Goal: Information Seeking & Learning: Learn about a topic

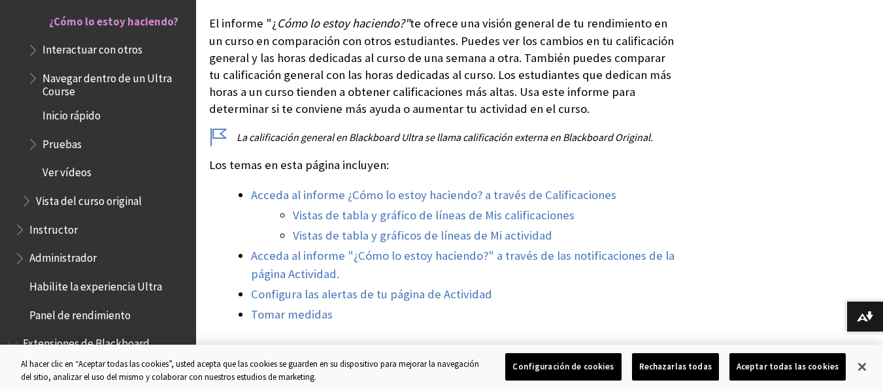
scroll to position [588, 0]
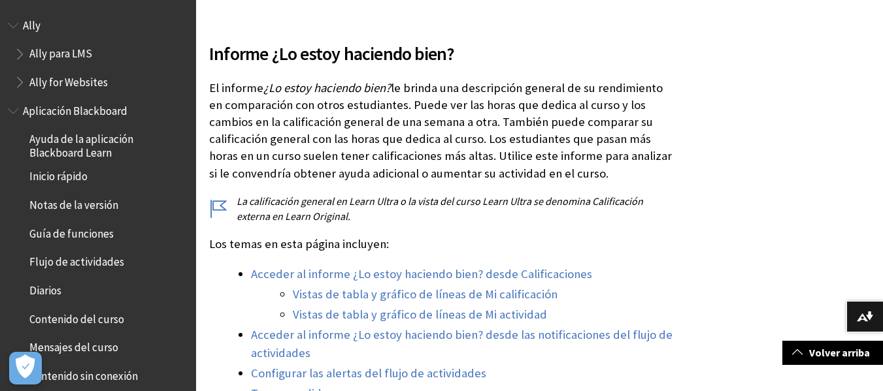
scroll to position [1502, 0]
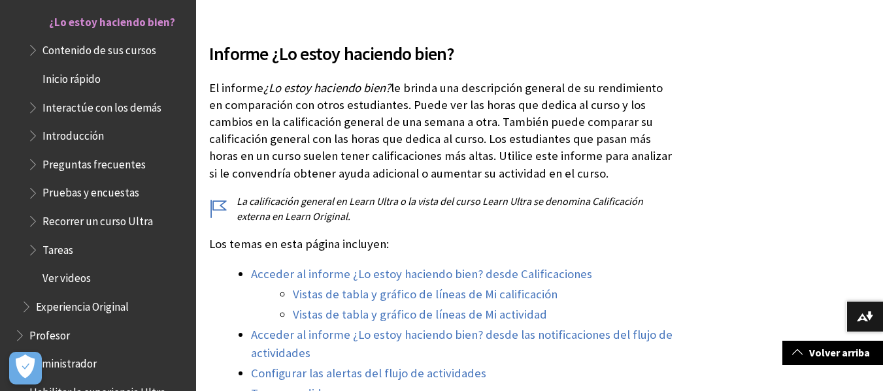
click at [127, 171] on span "Preguntas frecuentes" at bounding box center [93, 163] width 103 height 18
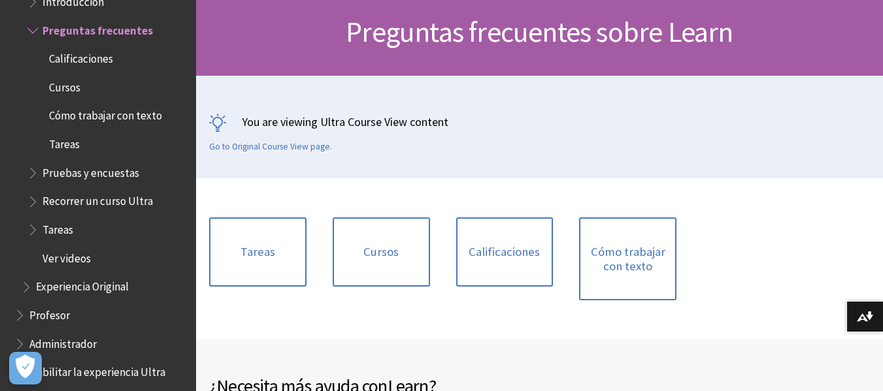
scroll to position [196, 0]
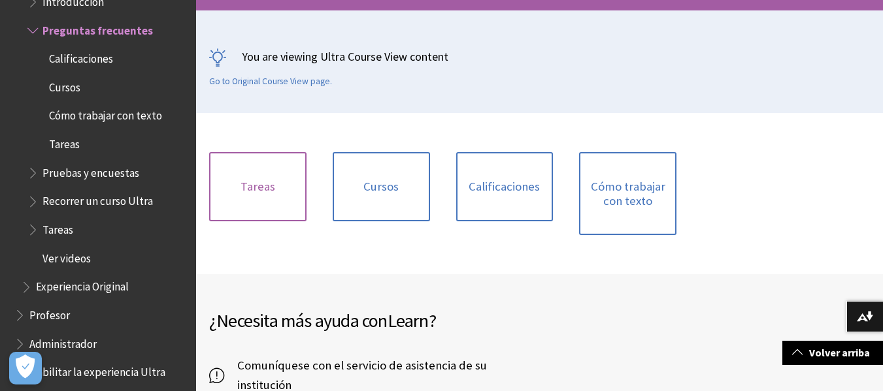
click at [259, 193] on link "Tareas" at bounding box center [257, 186] width 97 height 69
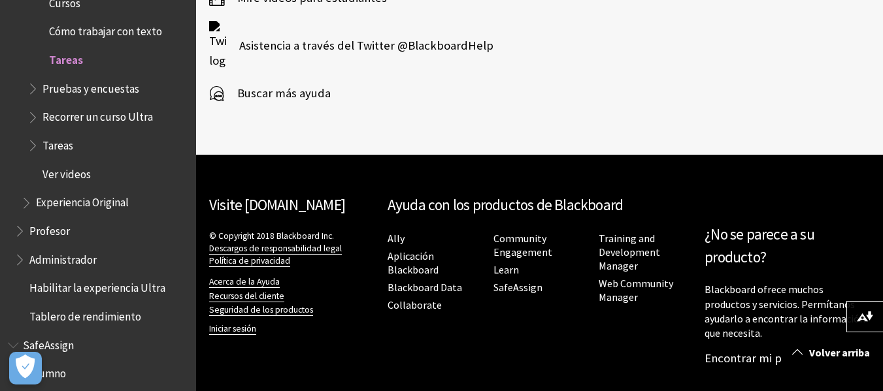
scroll to position [1598, 0]
